Goal: Task Accomplishment & Management: Manage account settings

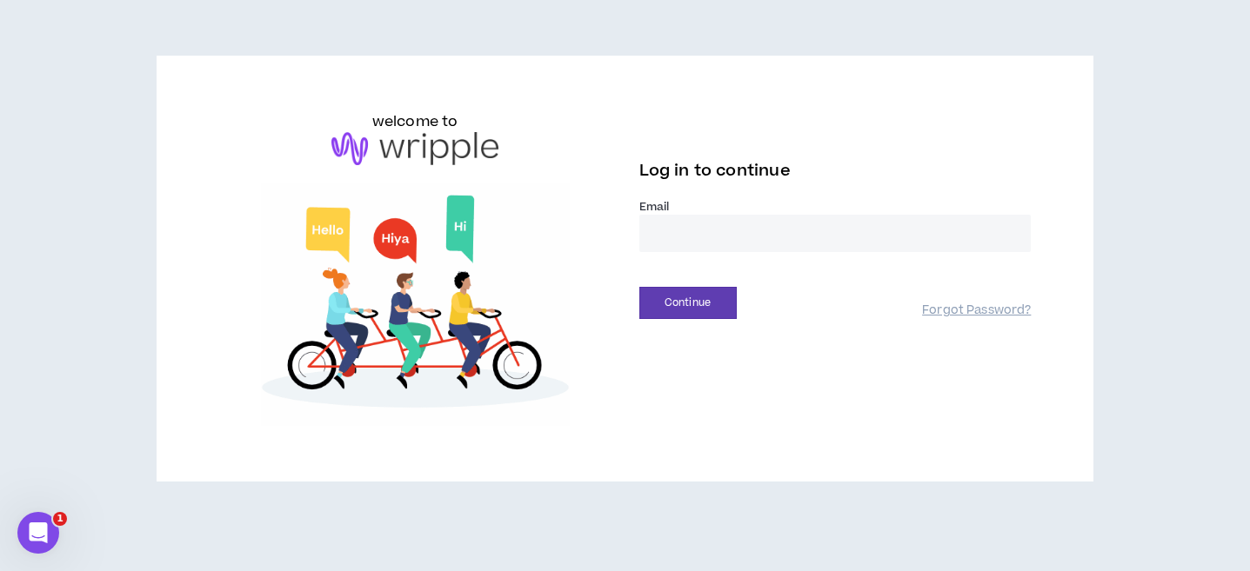
click at [705, 230] on input "email" at bounding box center [835, 233] width 392 height 37
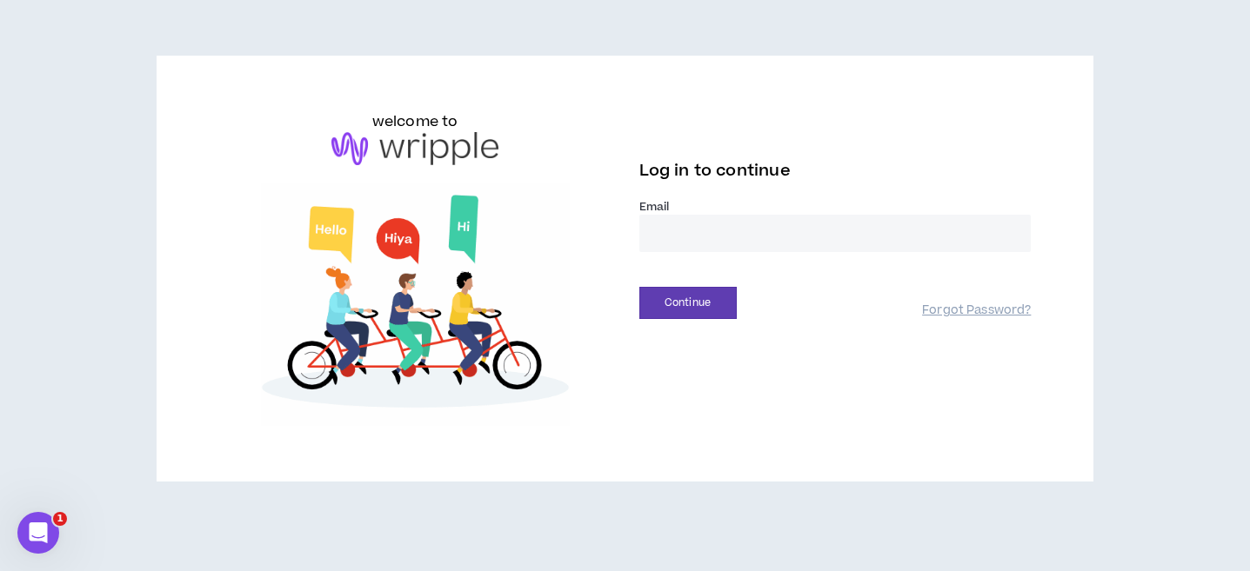
type input "**********"
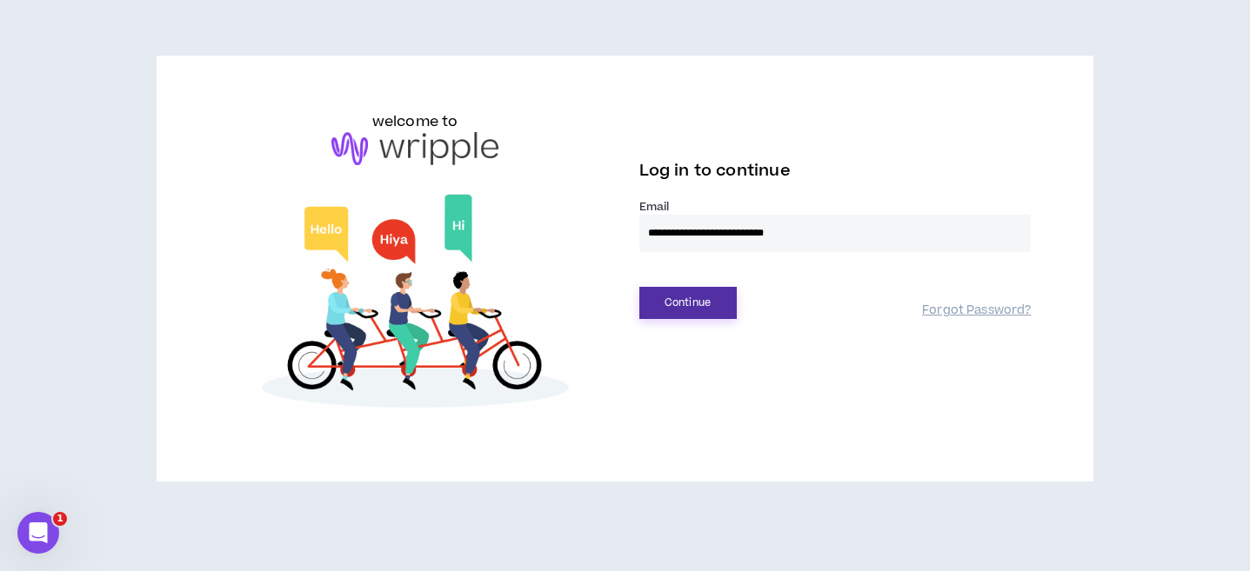
click at [697, 303] on button "Continue" at bounding box center [687, 303] width 97 height 32
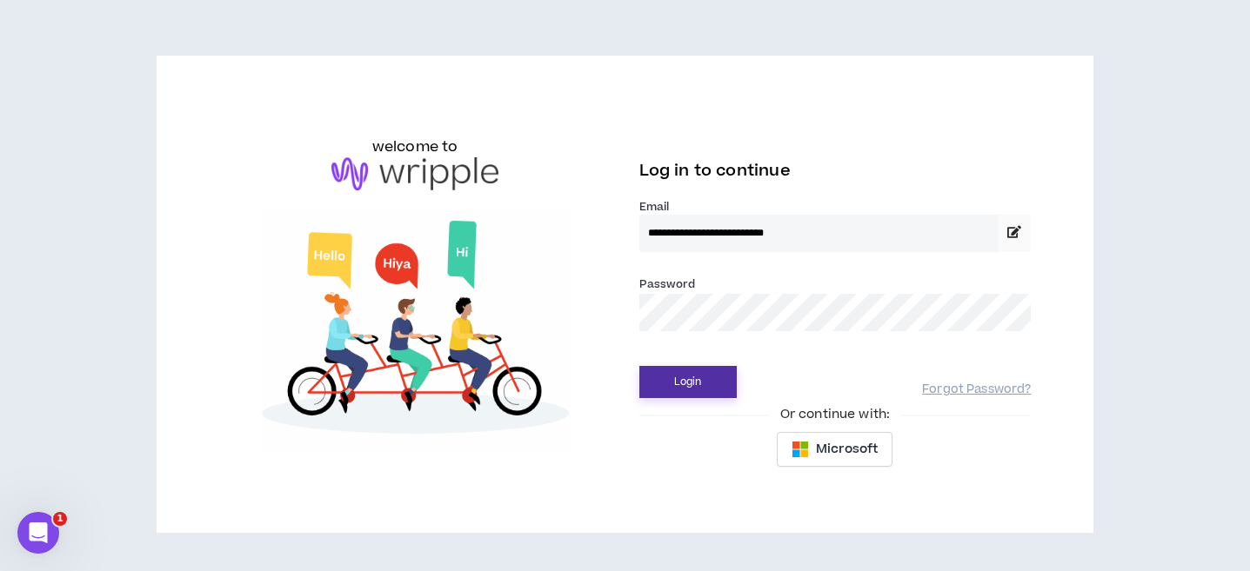
click at [675, 389] on button "Login" at bounding box center [687, 382] width 97 height 32
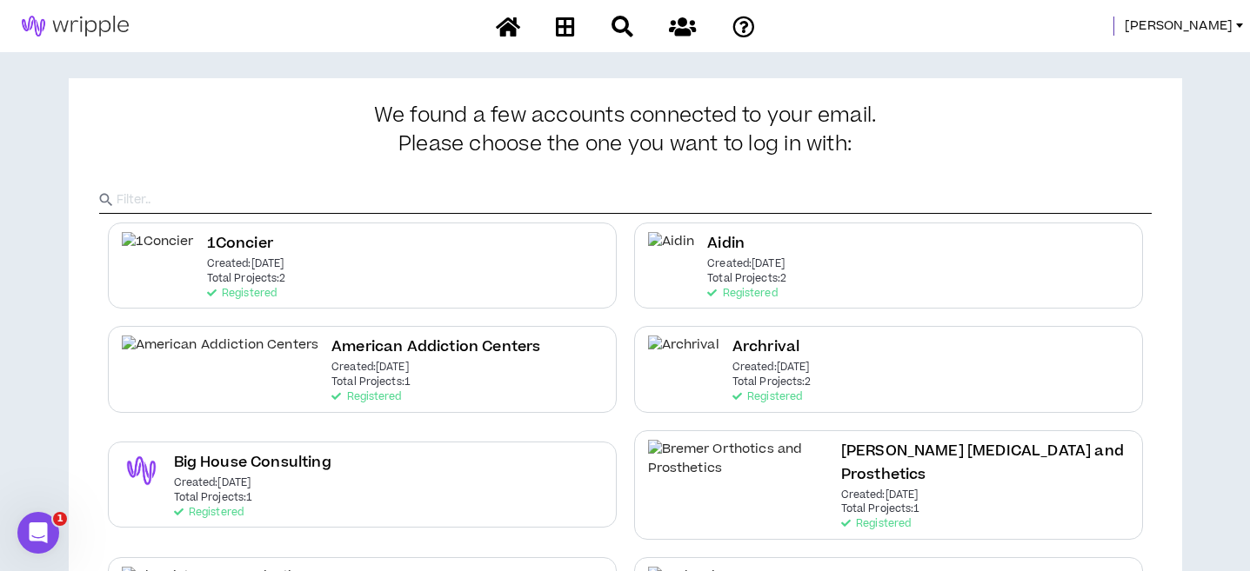
click at [1208, 25] on span "[PERSON_NAME]" at bounding box center [1178, 26] width 108 height 19
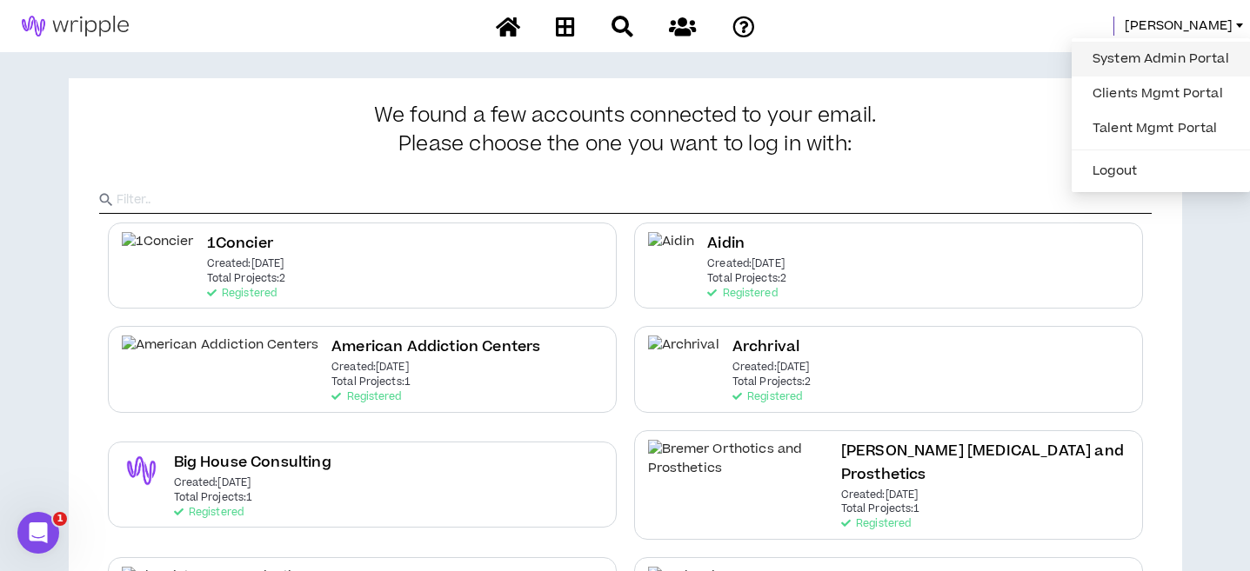
click at [1152, 61] on link "System Admin Portal" at bounding box center [1160, 59] width 157 height 26
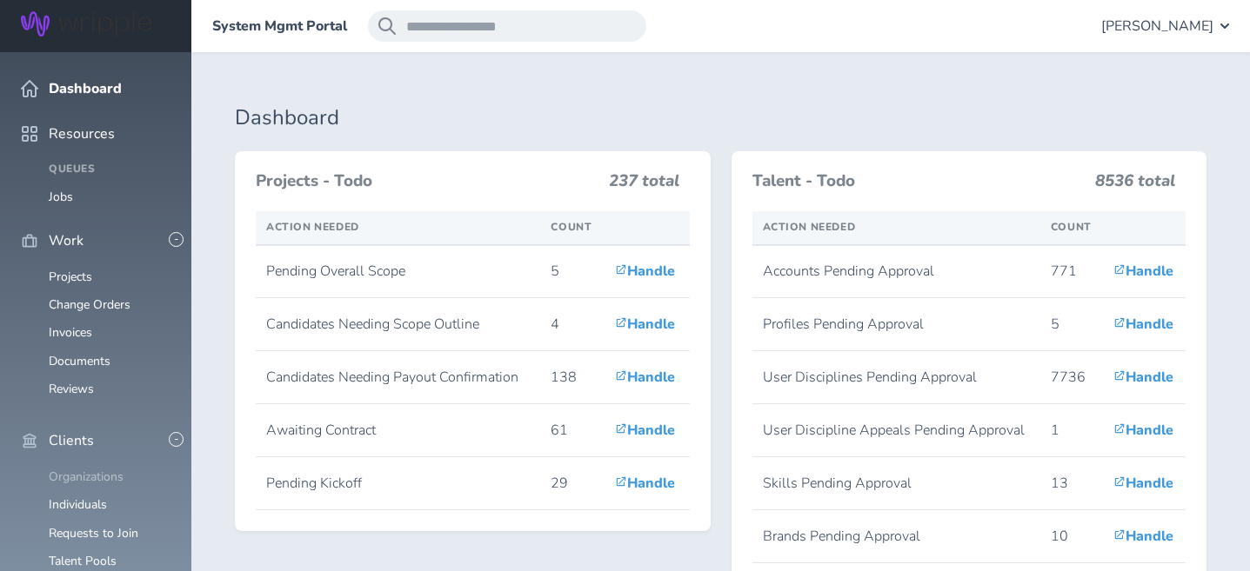
click at [79, 469] on link "Organizations" at bounding box center [86, 477] width 75 height 17
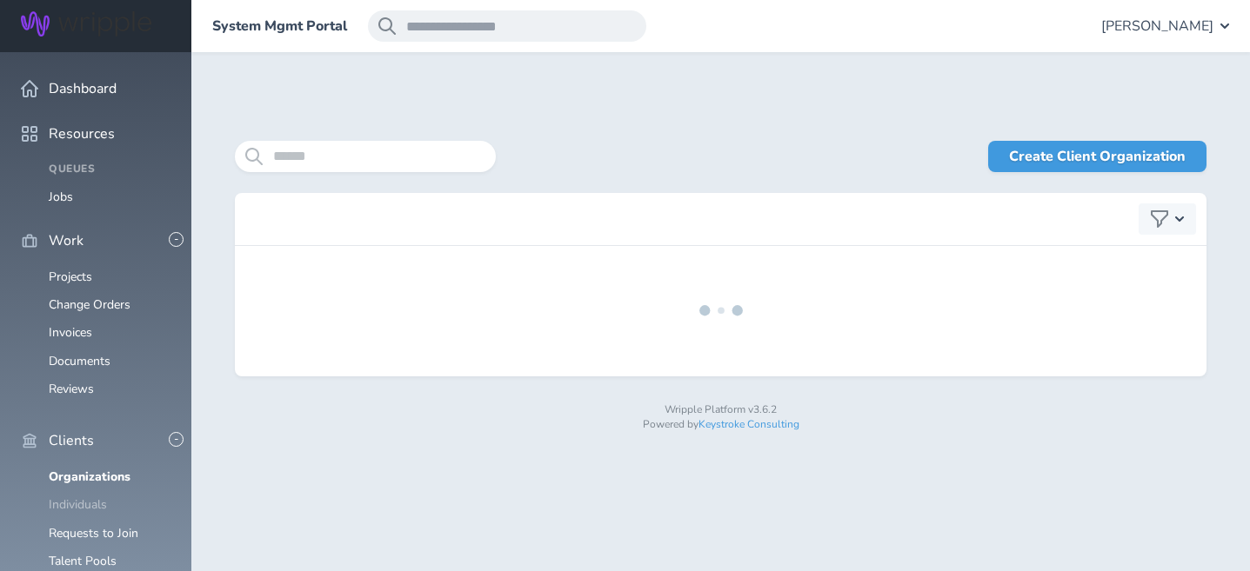
click at [90, 497] on link "Individuals" at bounding box center [78, 505] width 58 height 17
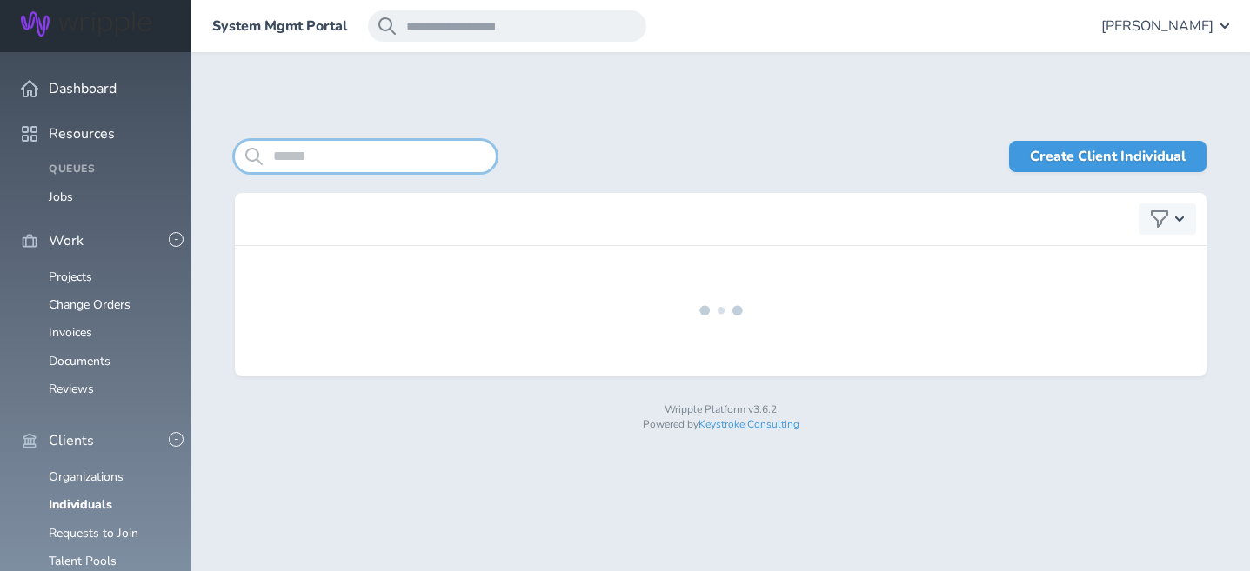
click at [344, 163] on input "search" at bounding box center [365, 156] width 261 height 31
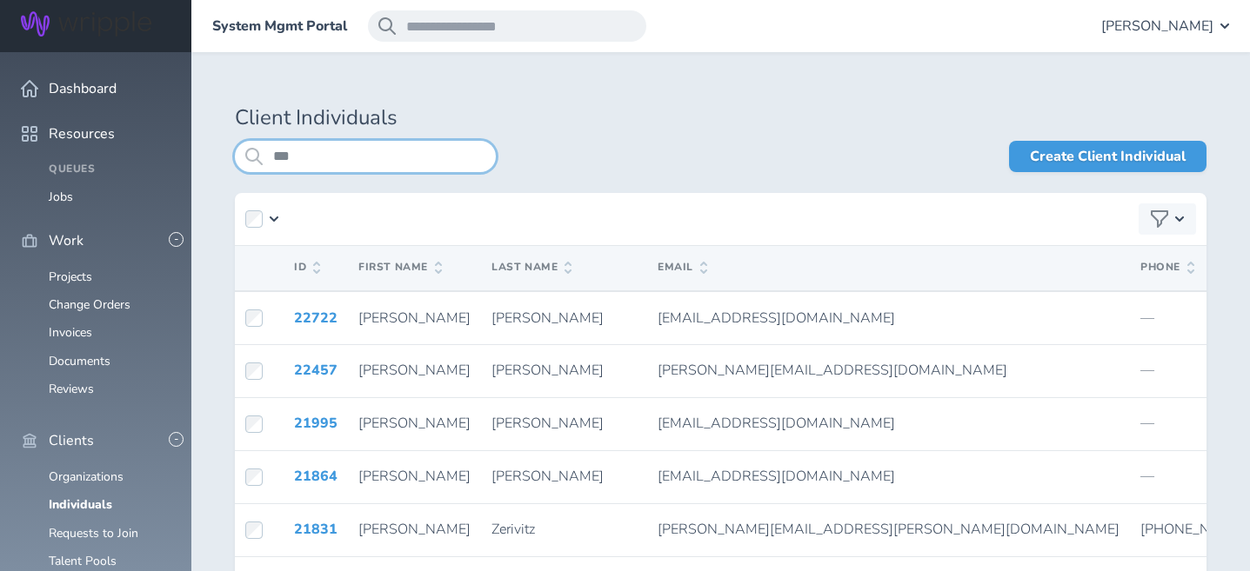
type input "***"
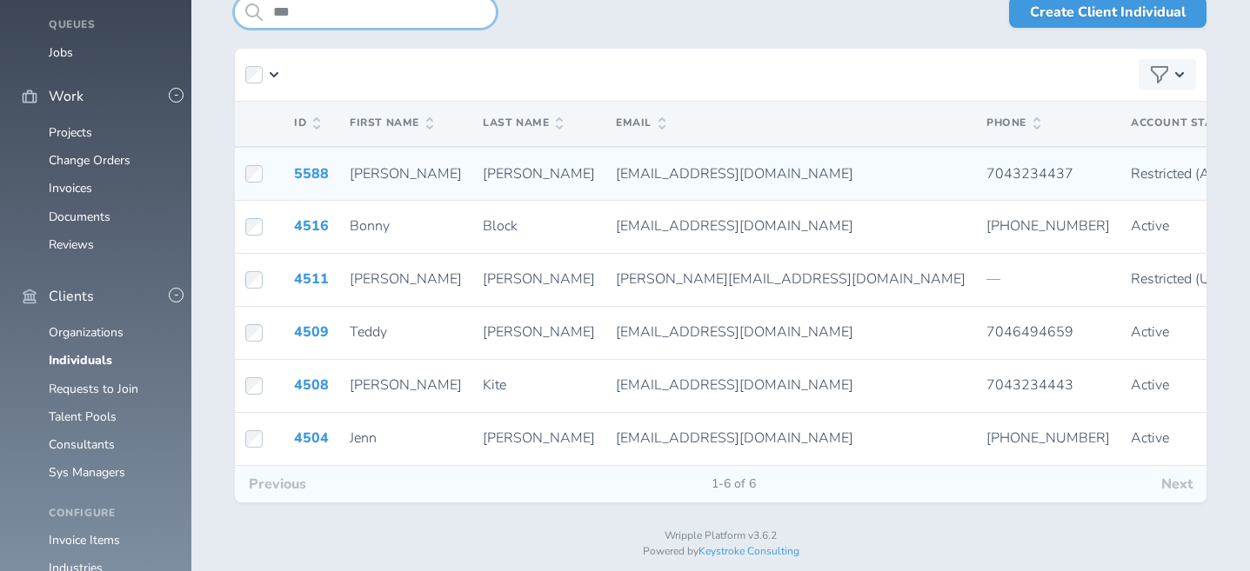
scroll to position [151, 0]
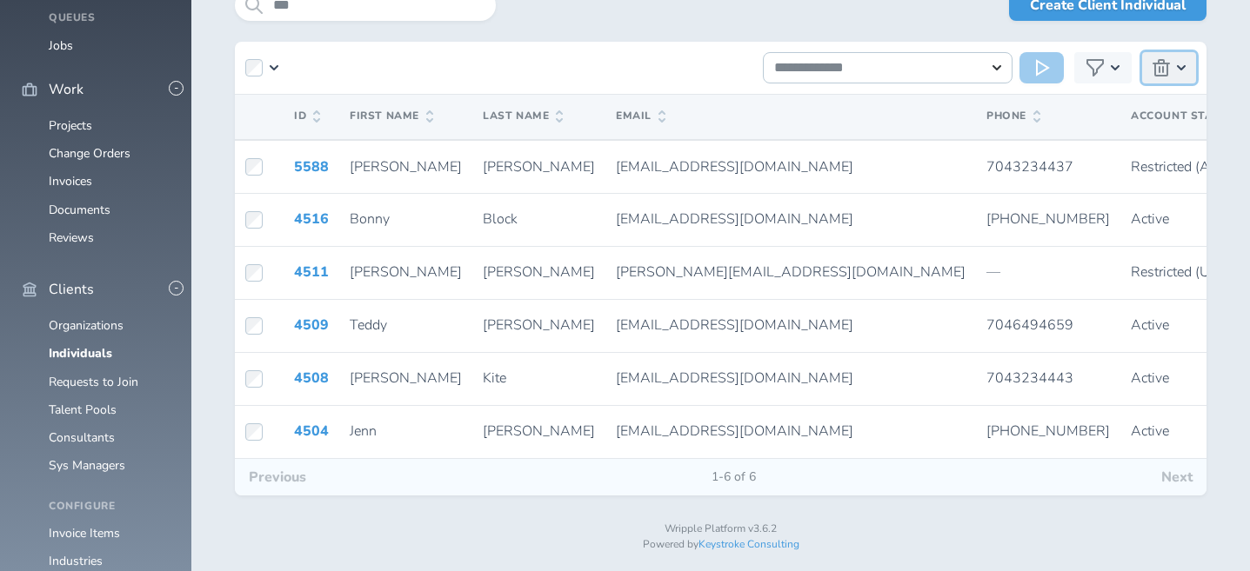
click at [1158, 66] on icon "button" at bounding box center [1160, 67] width 17 height 17
click at [1067, 97] on button "Delete Selected (1)" at bounding box center [1087, 104] width 195 height 21
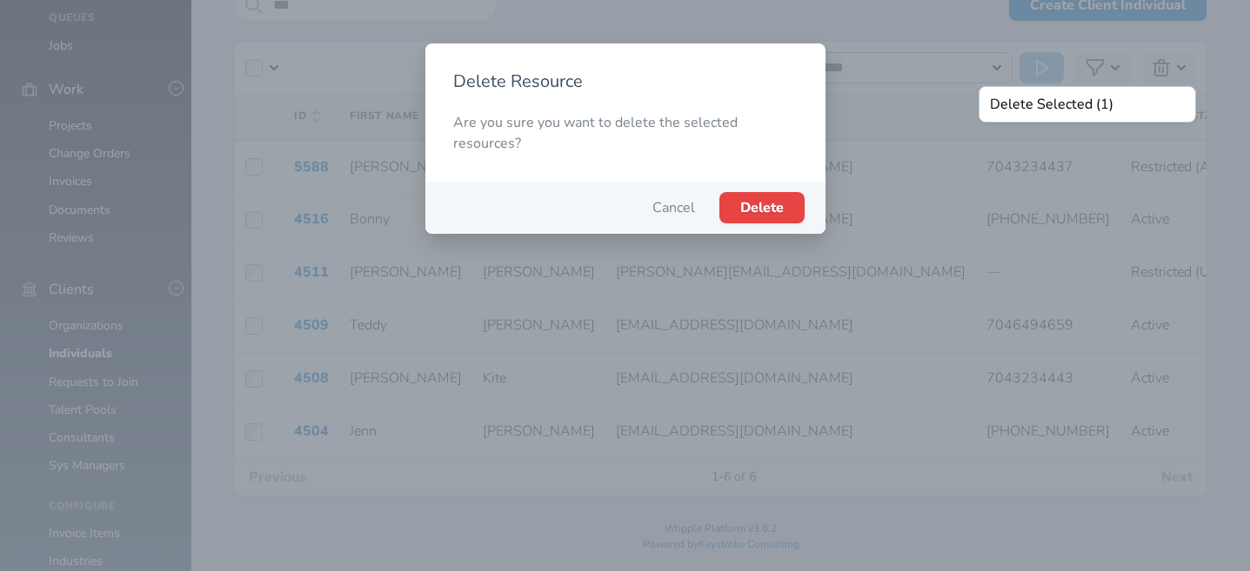
click at [760, 206] on span "Delete" at bounding box center [761, 207] width 43 height 19
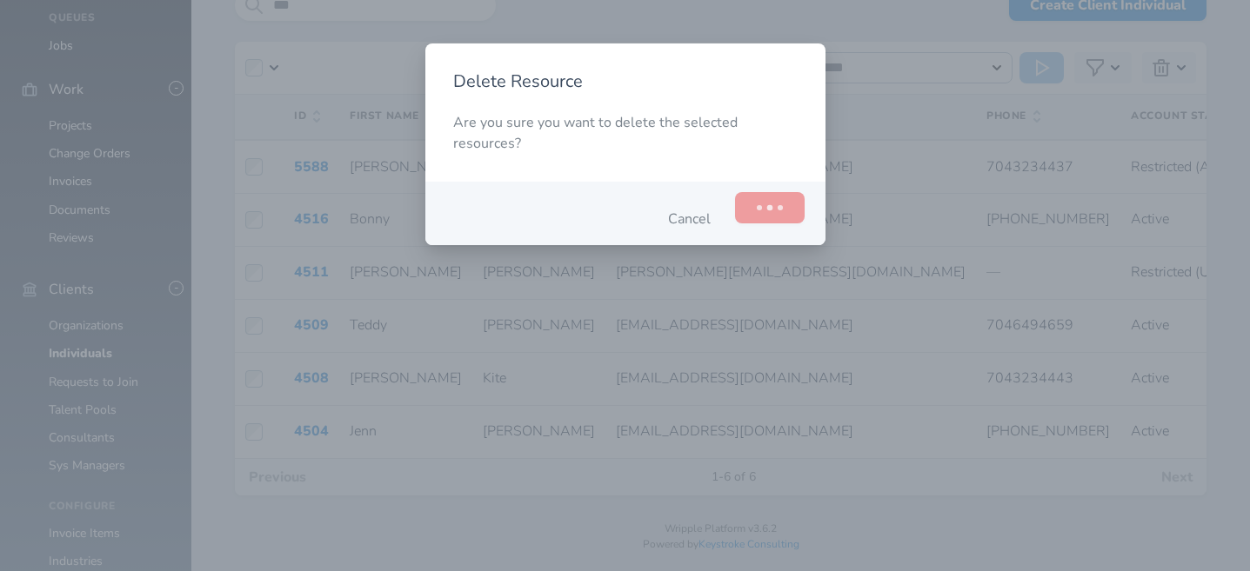
scroll to position [0, 0]
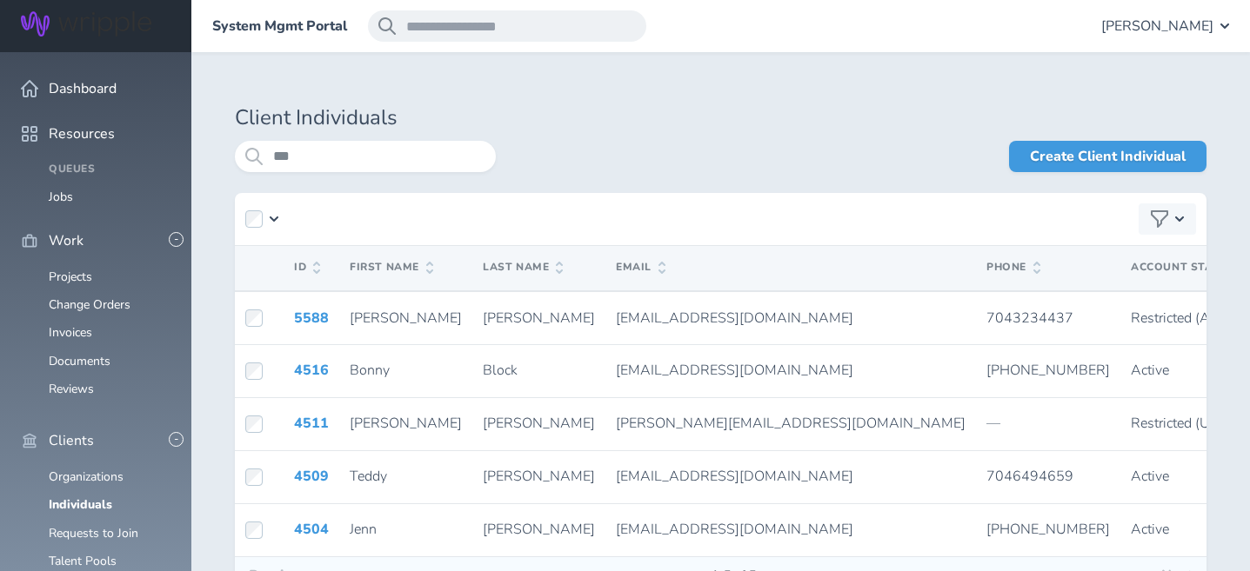
click at [757, 105] on div "Client Individuals *** Create Client Individual ID First Name Last Name Email P…" at bounding box center [720, 372] width 1058 height 641
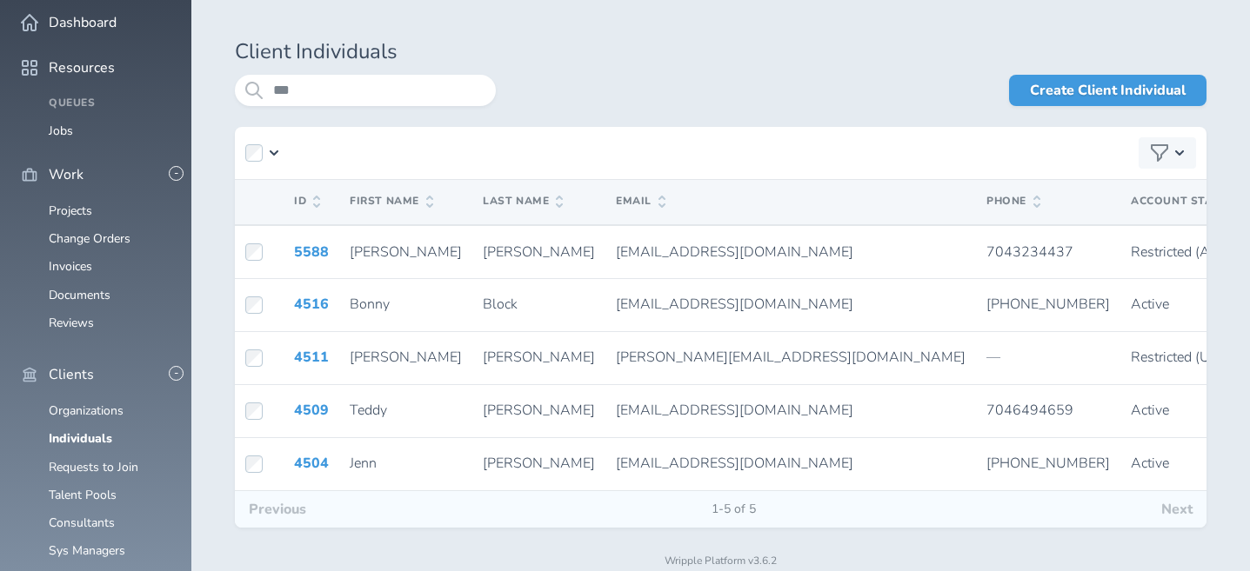
scroll to position [110, 0]
